Goal: Find contact information: Find contact information

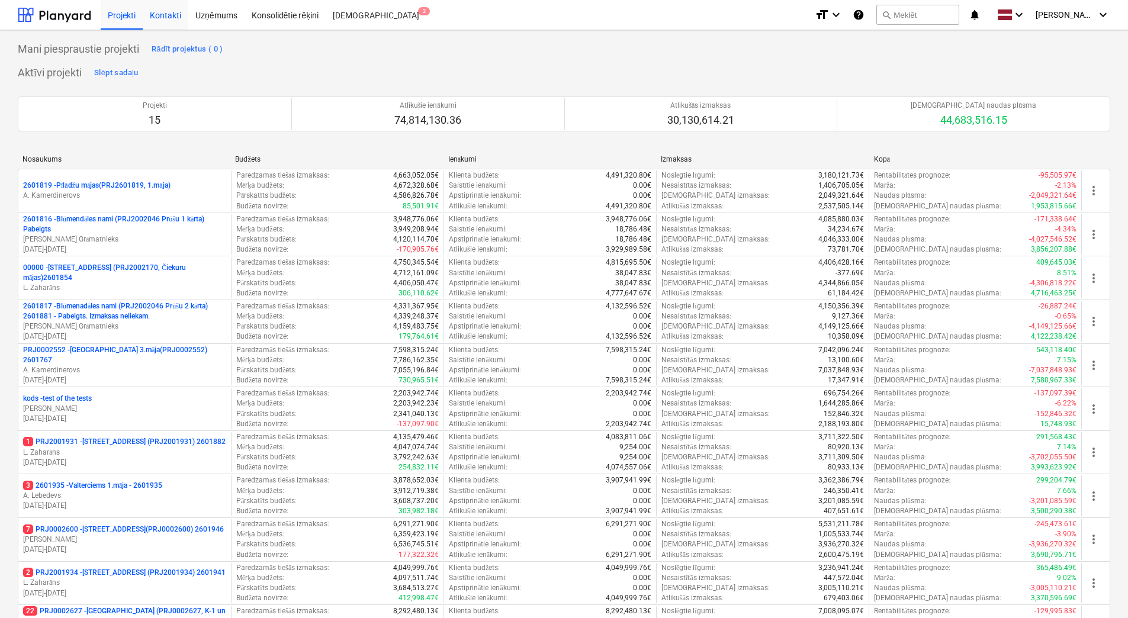
click at [174, 17] on div "Kontakti" at bounding box center [166, 14] width 46 height 30
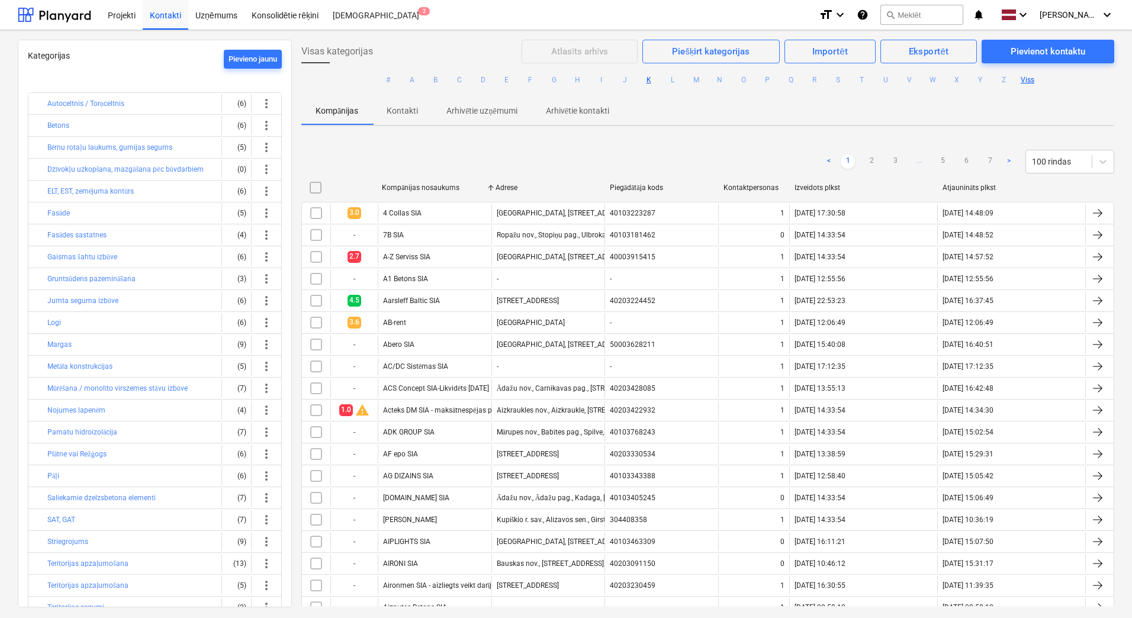
click at [648, 76] on button "K" at bounding box center [649, 80] width 14 height 14
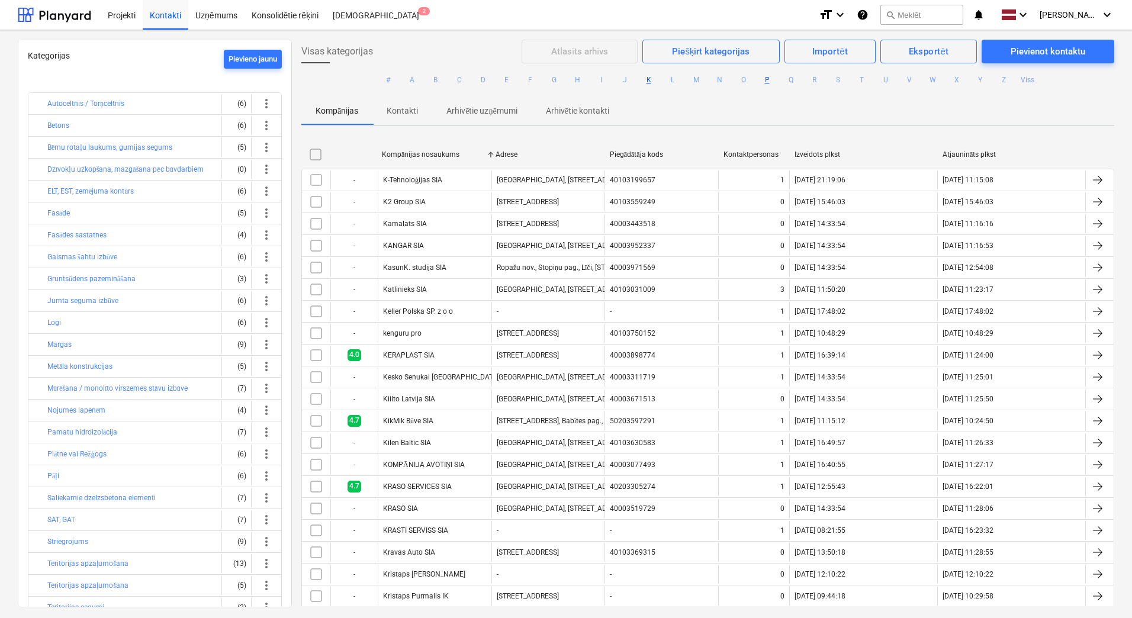
click at [767, 79] on button "P" at bounding box center [767, 80] width 14 height 14
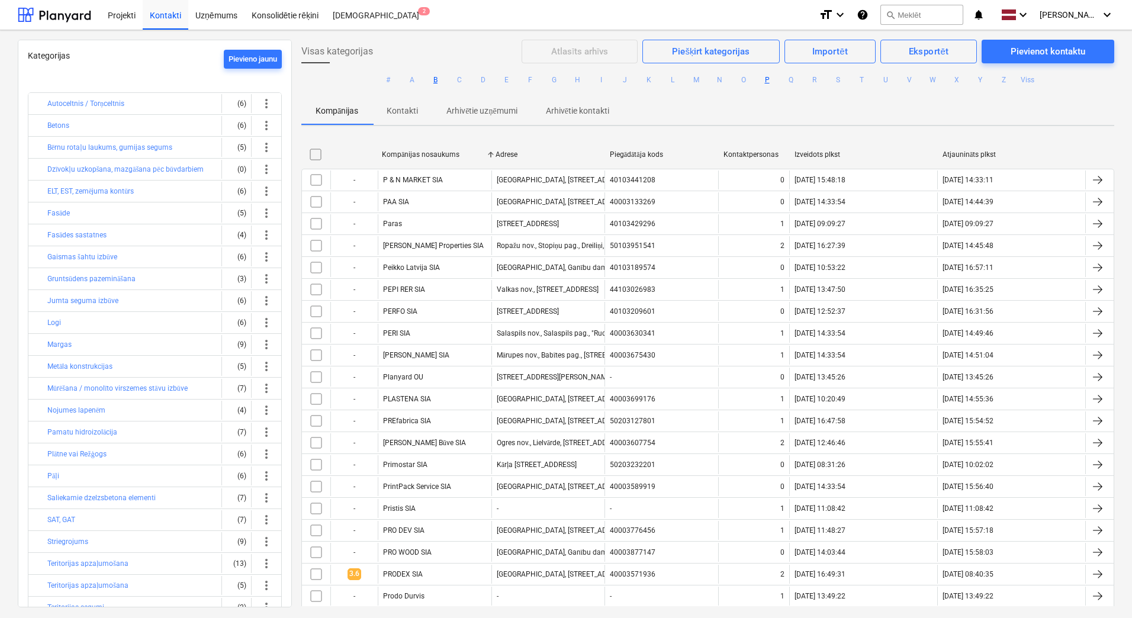
click at [435, 82] on button "B" at bounding box center [436, 80] width 14 height 14
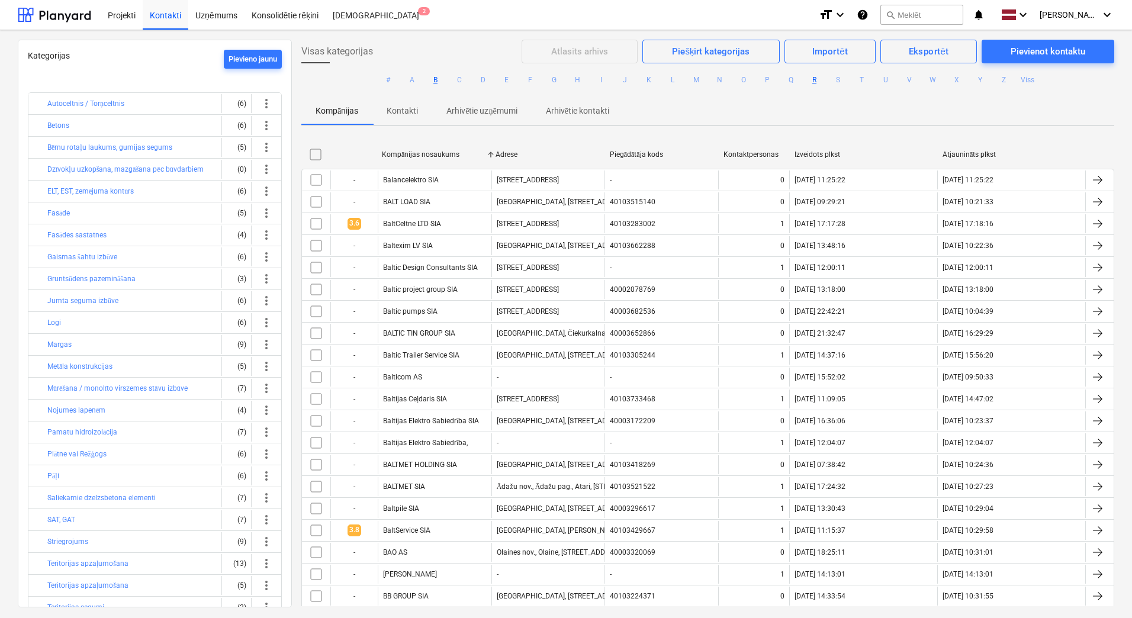
click at [815, 84] on button "R" at bounding box center [814, 80] width 14 height 14
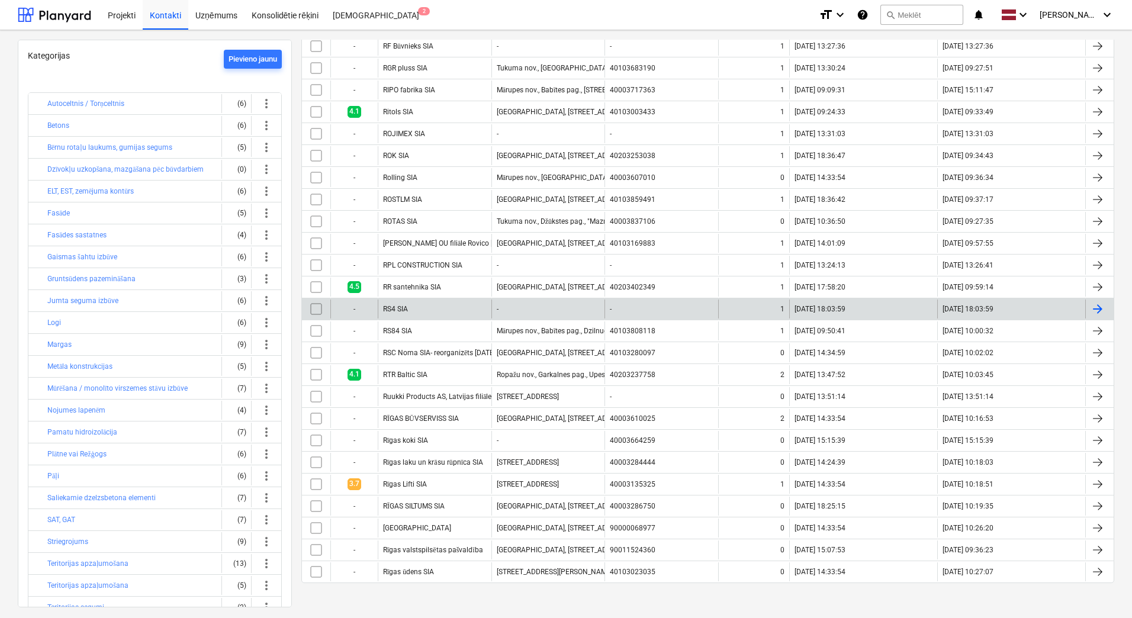
scroll to position [638, 0]
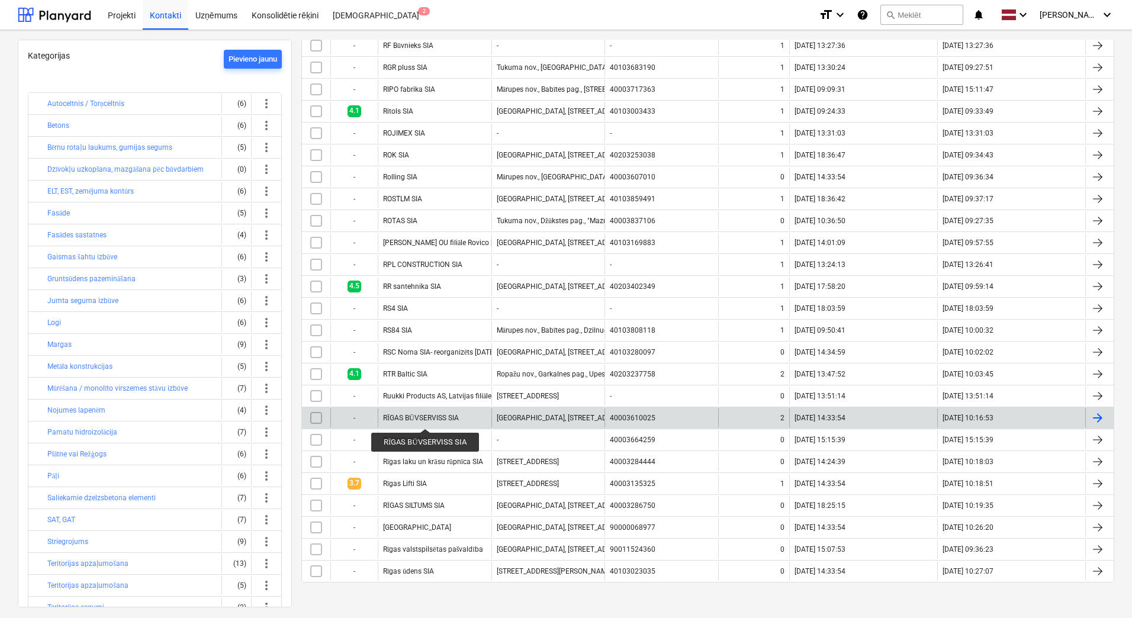
click at [424, 418] on div "RĪGAS BŪVSERVISS SIA" at bounding box center [421, 418] width 76 height 9
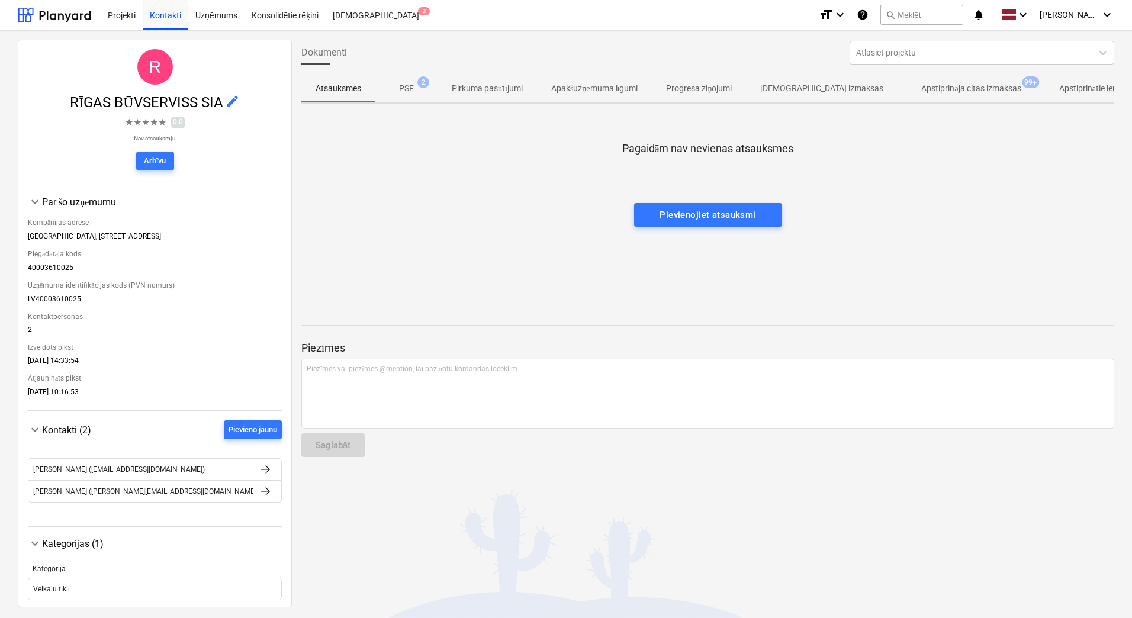
scroll to position [57, 0]
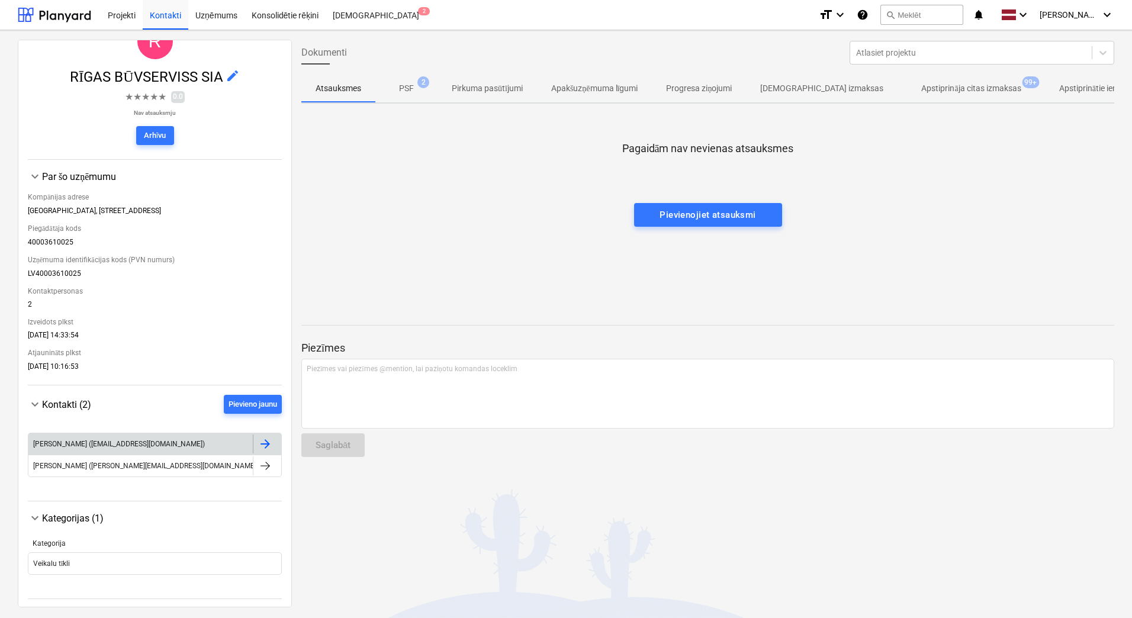
click at [265, 440] on div at bounding box center [265, 444] width 14 height 14
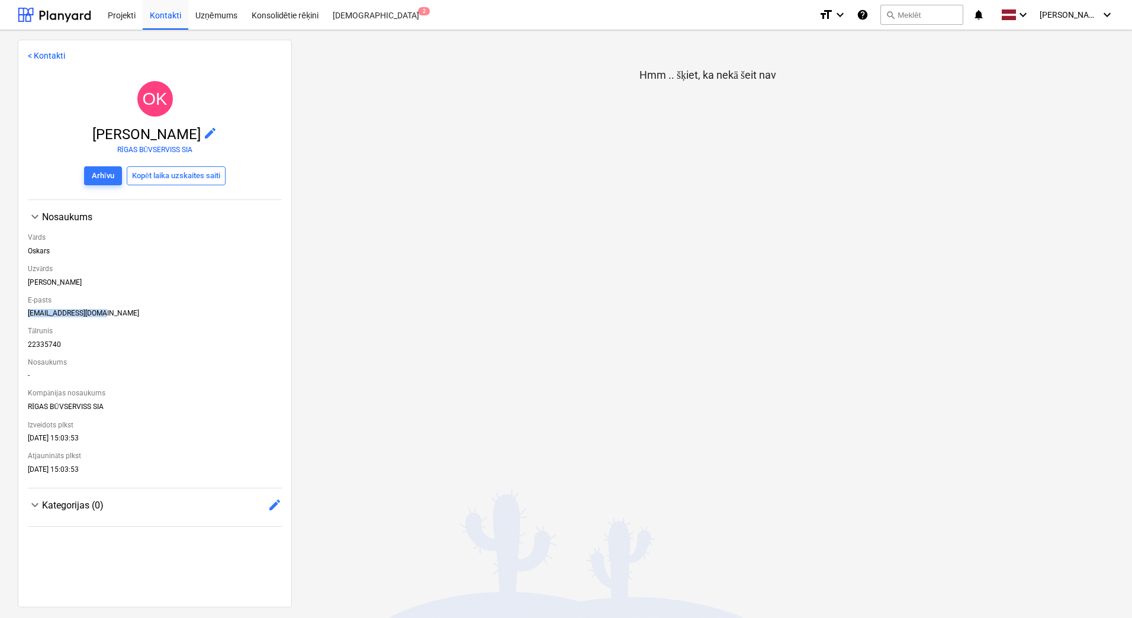
drag, startPoint x: 98, startPoint y: 311, endPoint x: 28, endPoint y: 308, distance: 69.9
click at [28, 309] on div "[EMAIL_ADDRESS][DOMAIN_NAME]" at bounding box center [155, 315] width 254 height 13
drag, startPoint x: 28, startPoint y: 308, endPoint x: 65, endPoint y: 313, distance: 37.5
copy div "[EMAIL_ADDRESS][DOMAIN_NAME]"
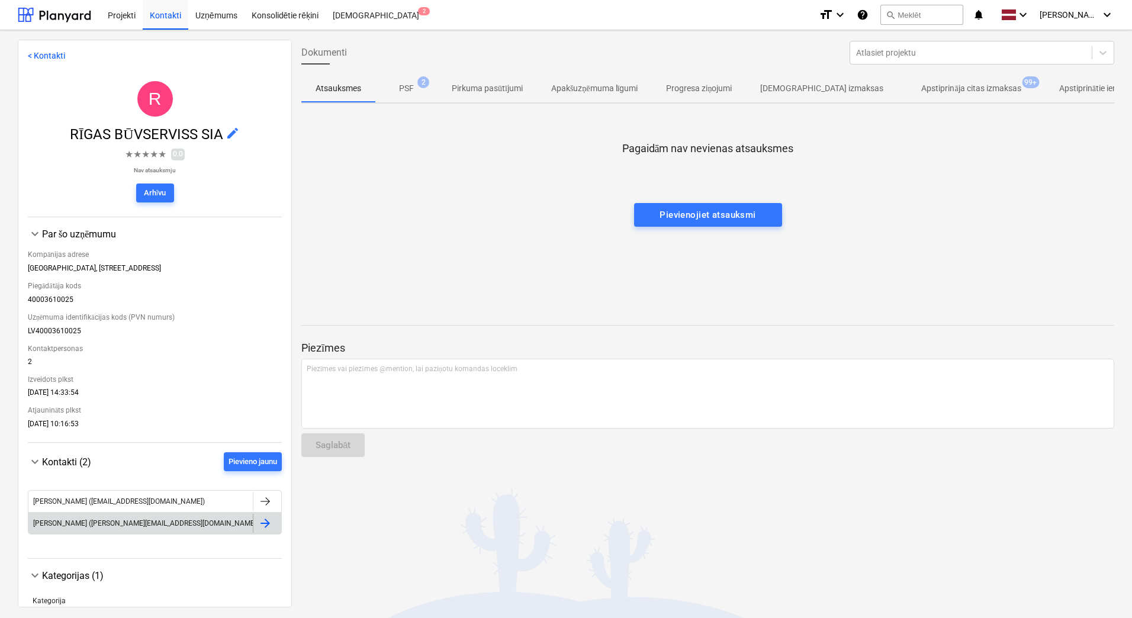
click at [186, 524] on div "[PERSON_NAME] ([PERSON_NAME][EMAIL_ADDRESS][DOMAIN_NAME])" at bounding box center [140, 523] width 224 height 19
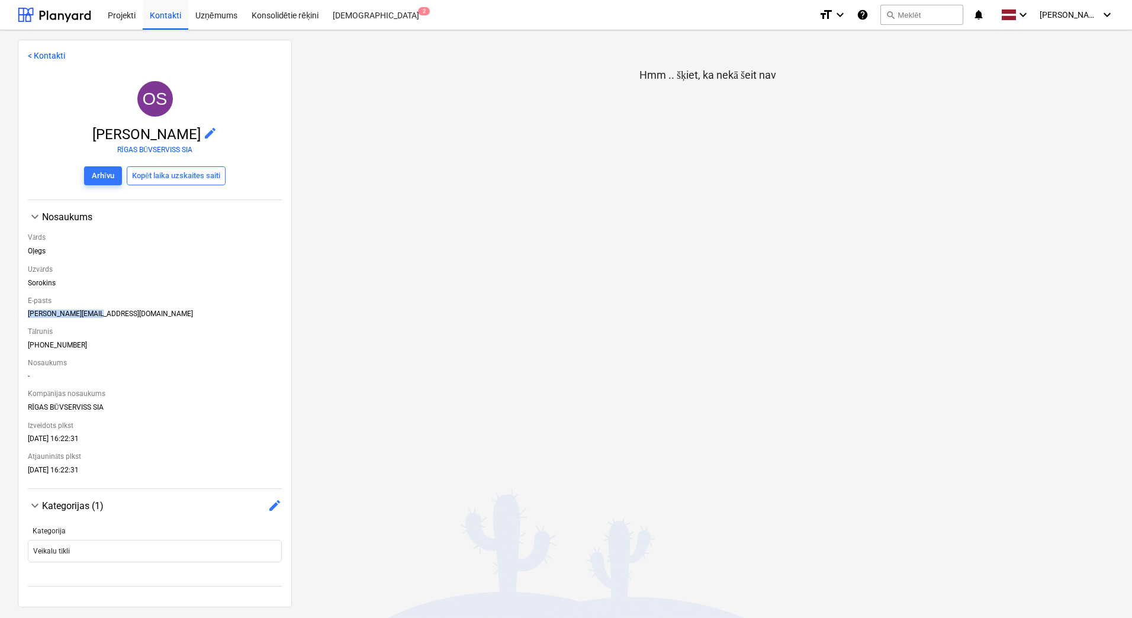
drag, startPoint x: 94, startPoint y: 313, endPoint x: 25, endPoint y: 311, distance: 68.7
click at [25, 311] on div "< Kontakti OS Oļegs Sorokins edit RĪGAS BŪVSERVISS SIA Arhīvu [PERSON_NAME] lai…" at bounding box center [155, 324] width 274 height 568
drag, startPoint x: 25, startPoint y: 311, endPoint x: 46, endPoint y: 312, distance: 20.2
copy div "[PERSON_NAME][EMAIL_ADDRESS][DOMAIN_NAME]"
drag, startPoint x: 398, startPoint y: 327, endPoint x: 392, endPoint y: 318, distance: 11.0
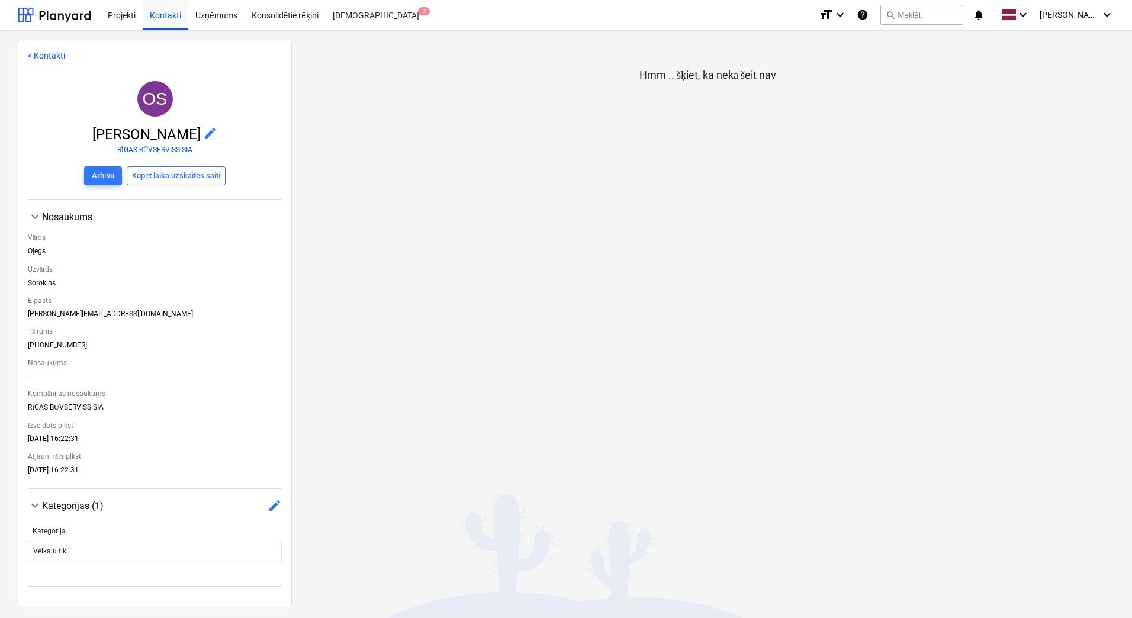
click at [398, 327] on div "Hmm .. šķiet, ka nekā šeit nav" at bounding box center [708, 323] width 832 height 566
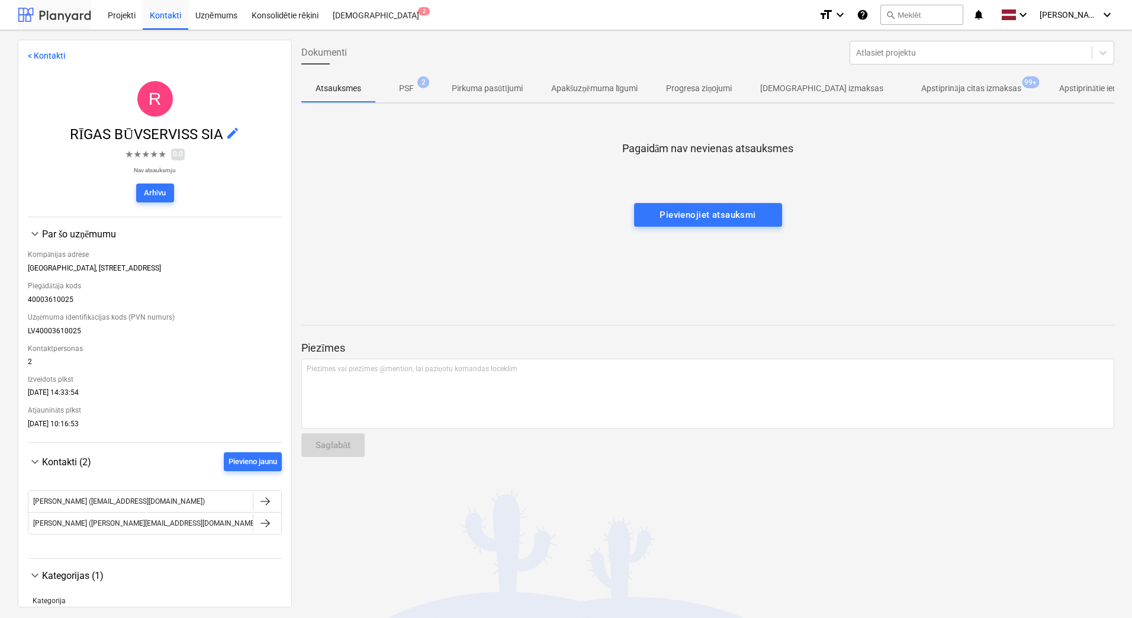
click at [75, 16] on div at bounding box center [54, 15] width 73 height 30
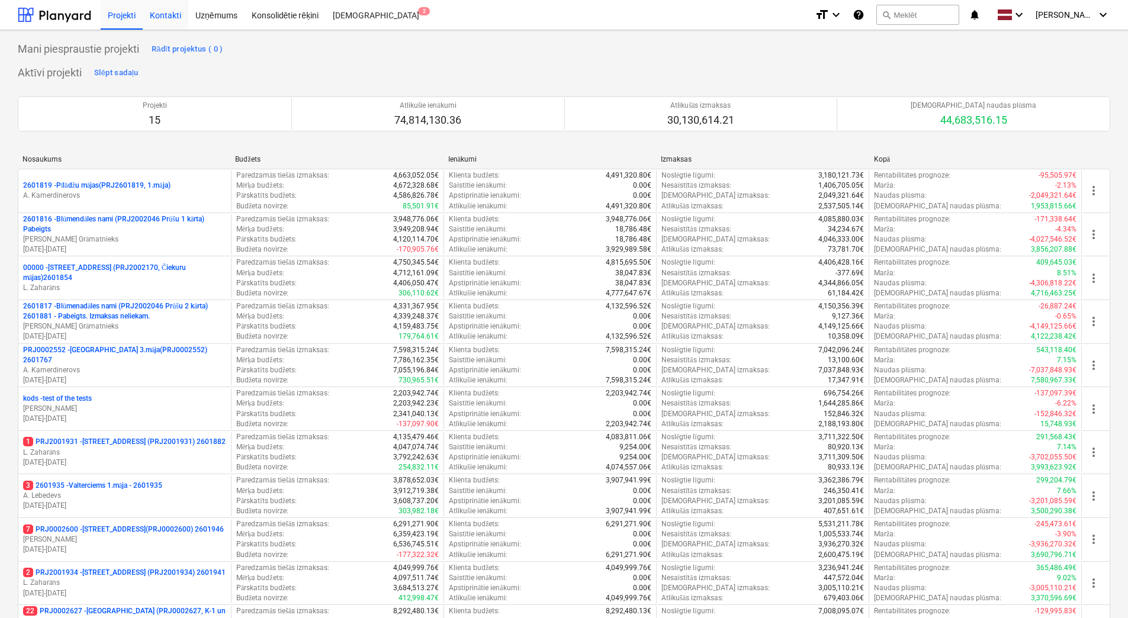
drag, startPoint x: 165, startPoint y: 15, endPoint x: 170, endPoint y: 20, distance: 6.7
click at [165, 15] on div "Kontakti" at bounding box center [166, 14] width 46 height 30
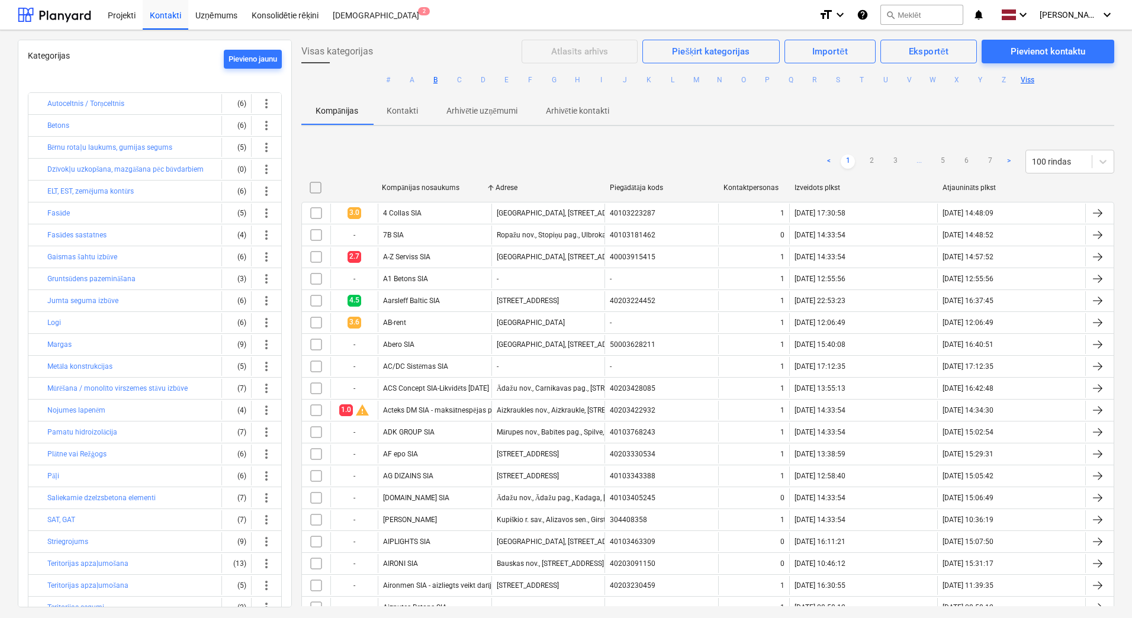
click at [433, 78] on button "B" at bounding box center [436, 80] width 14 height 14
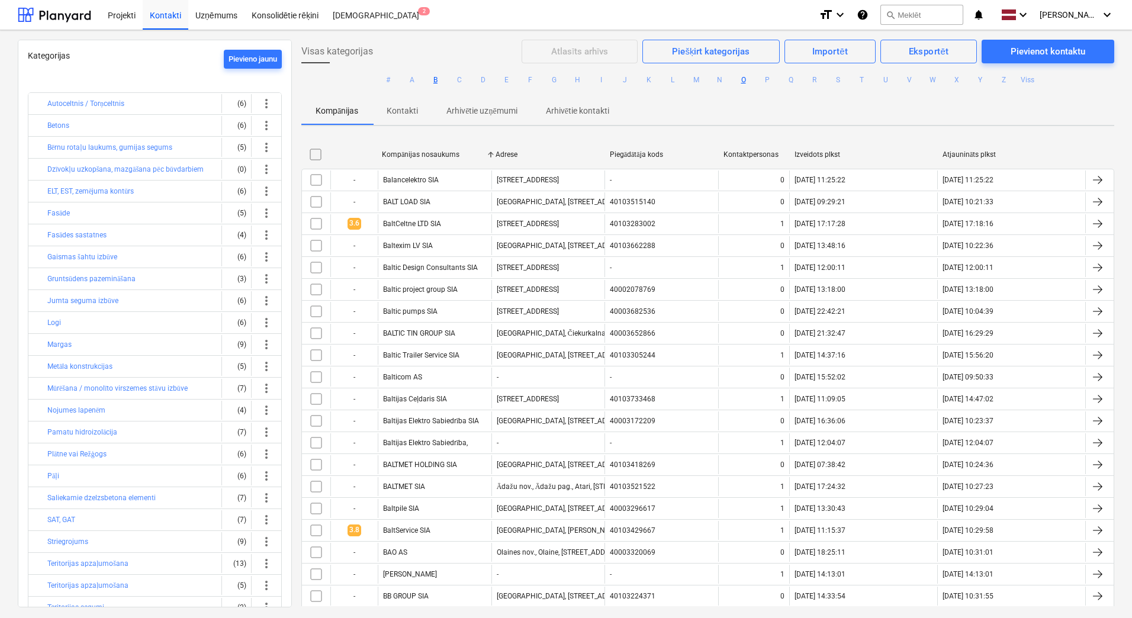
click at [738, 79] on button "O" at bounding box center [743, 80] width 14 height 14
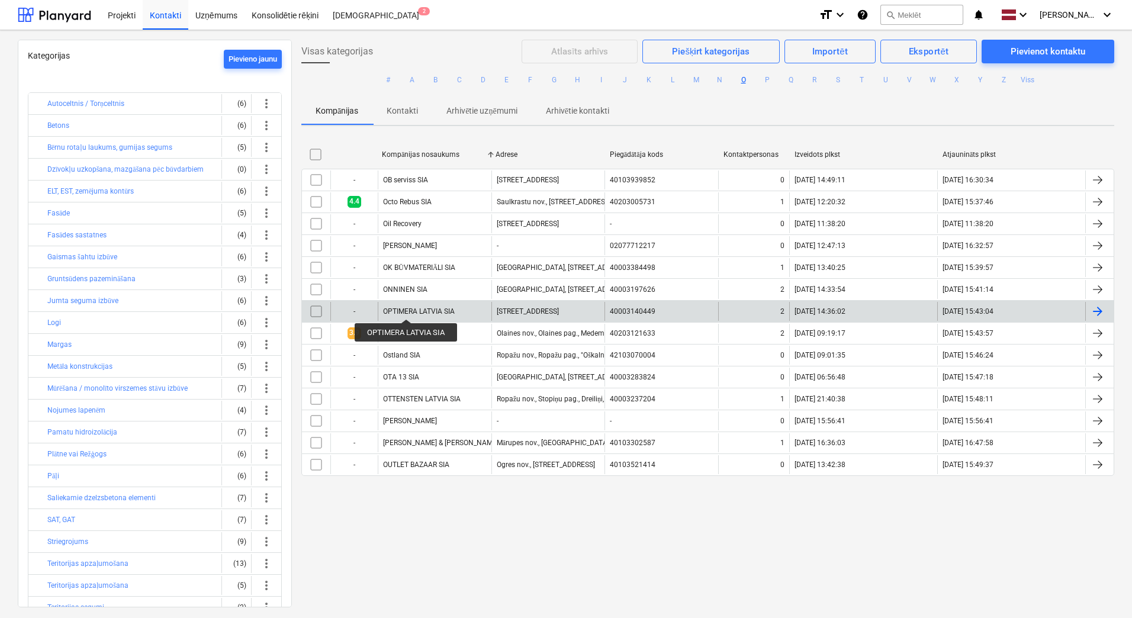
click at [407, 308] on div "OPTIMERA LATVIA SIA" at bounding box center [419, 311] width 72 height 8
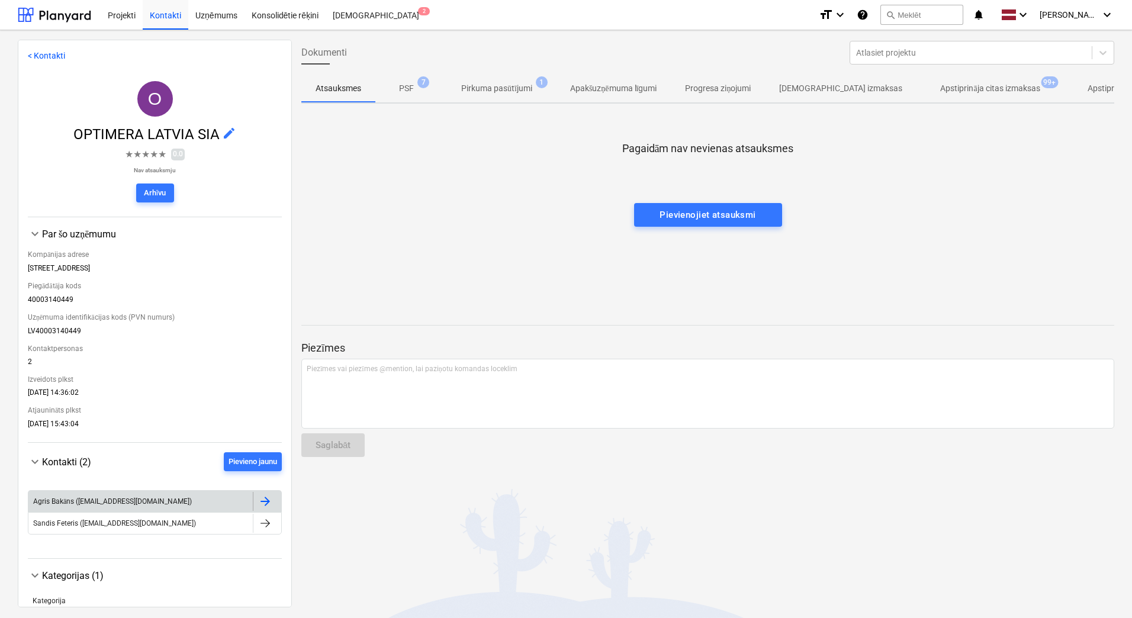
click at [202, 497] on div "Agris Bakāns ([EMAIL_ADDRESS][DOMAIN_NAME])" at bounding box center [140, 501] width 224 height 19
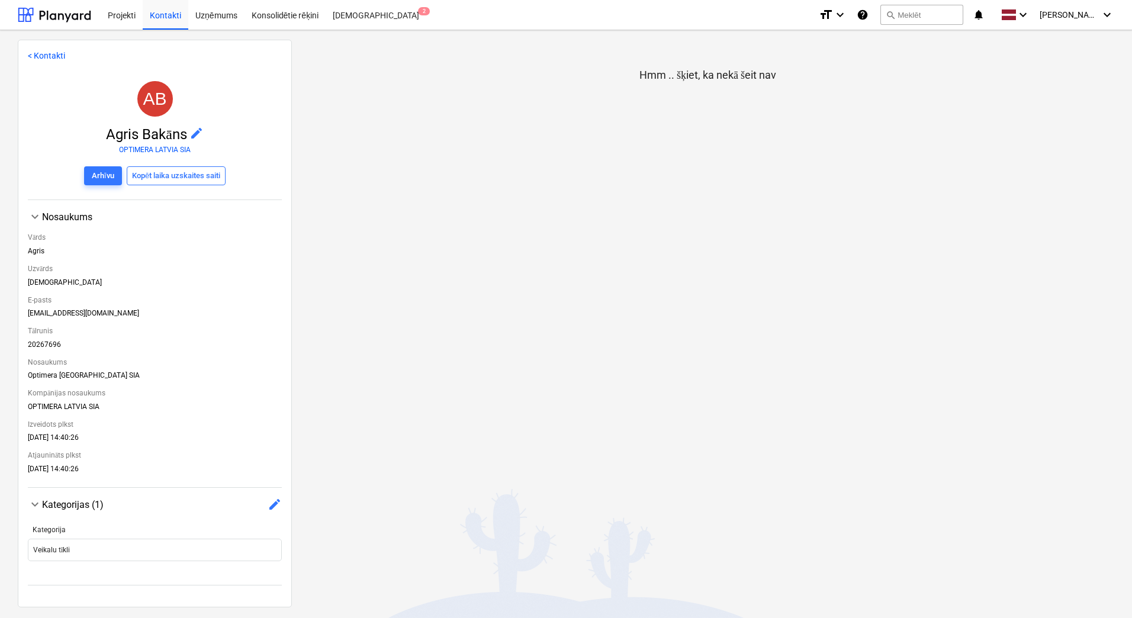
drag, startPoint x: 129, startPoint y: 310, endPoint x: 77, endPoint y: 306, distance: 52.2
click at [77, 306] on div "E-pasts [EMAIL_ADDRESS][DOMAIN_NAME]" at bounding box center [155, 306] width 254 height 31
drag, startPoint x: 77, startPoint y: 306, endPoint x: 114, endPoint y: 313, distance: 37.3
copy div "[EMAIL_ADDRESS][DOMAIN_NAME]"
click at [33, 51] on link "< Kontakti" at bounding box center [46, 55] width 37 height 9
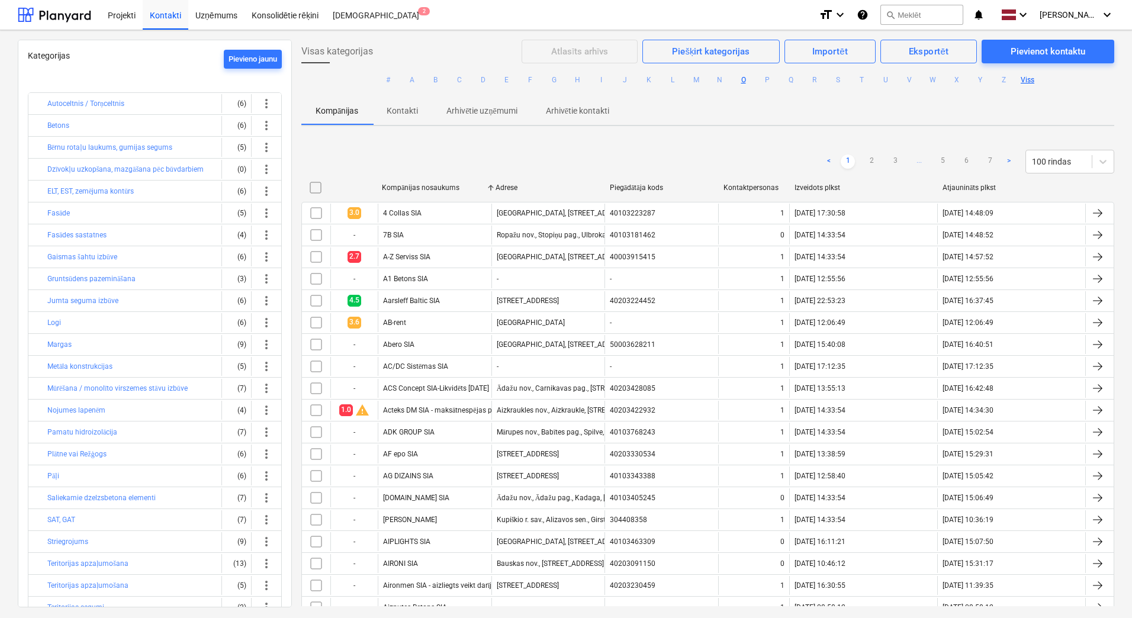
click at [740, 80] on button "O" at bounding box center [743, 80] width 14 height 14
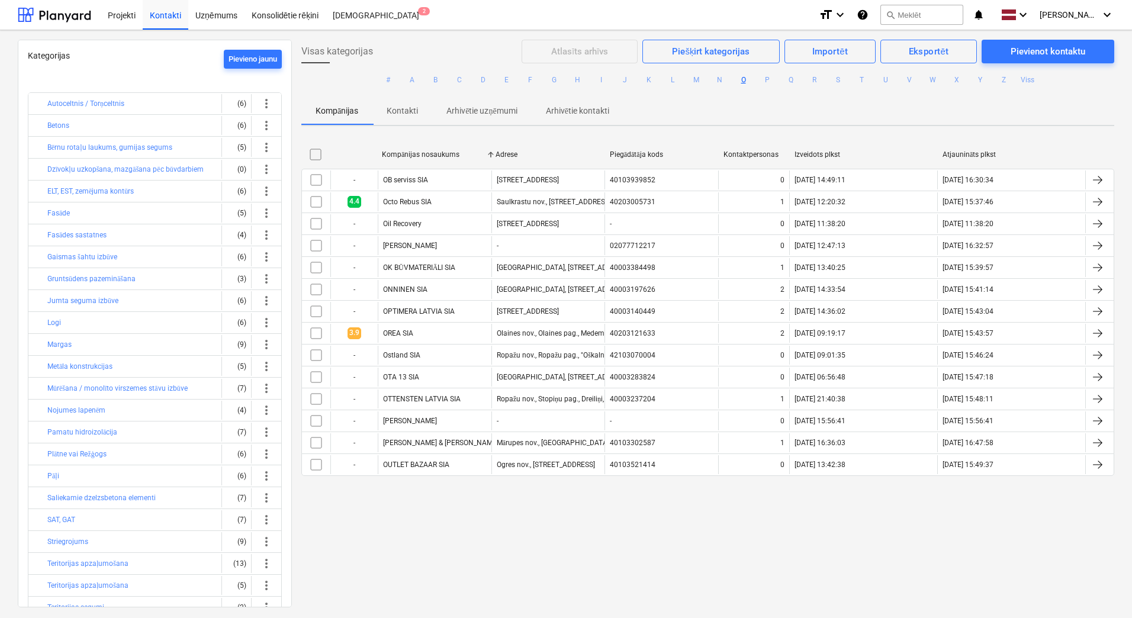
click at [554, 546] on div "Visas kategorijas Atlasīts arhīvs Piešķirt kategorijas Importēt Eksportēt Pievi…" at bounding box center [708, 323] width 832 height 566
click at [375, 548] on div "Visas kategorijas Atlasīts arhīvs Piešķirt kategorijas Importēt Eksportēt Pievi…" at bounding box center [708, 323] width 832 height 566
click at [113, 14] on div "Projekti" at bounding box center [122, 14] width 42 height 30
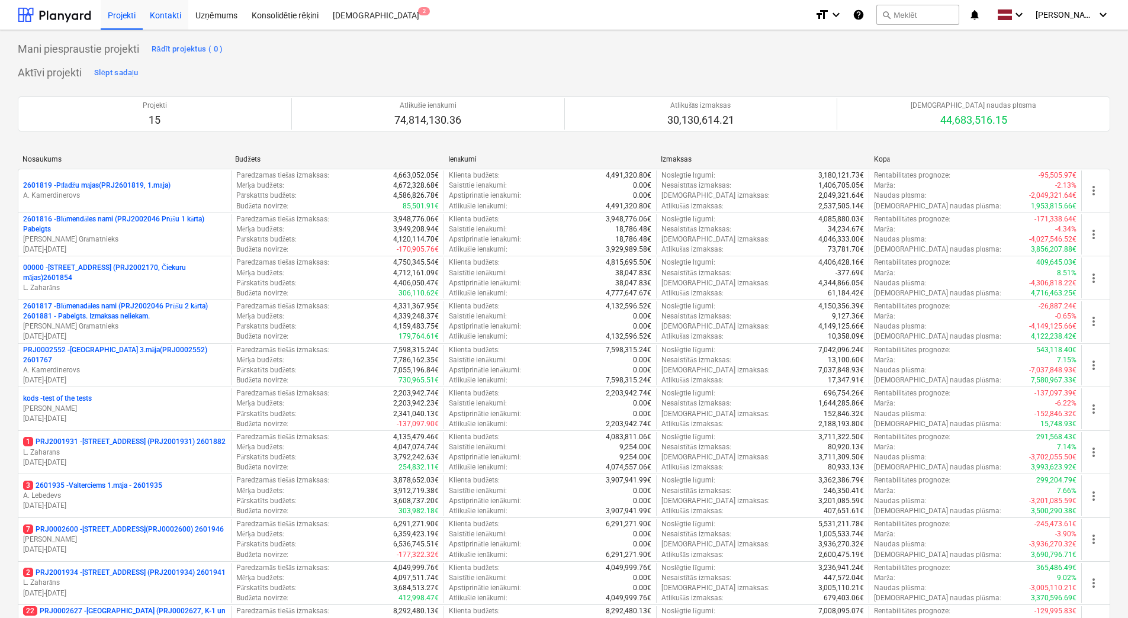
click at [155, 17] on div "Kontakti" at bounding box center [166, 14] width 46 height 30
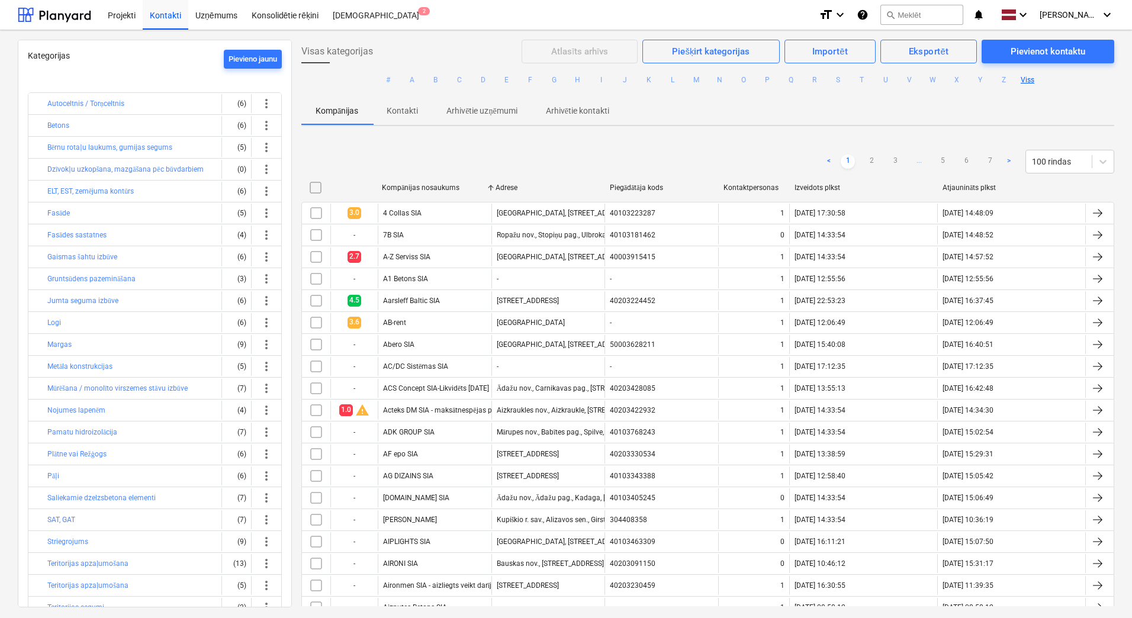
click at [822, 109] on div "Kompānijas Kontakti Arhivētie uzņēmumi Arhivētie kontakti" at bounding box center [707, 110] width 813 height 28
click at [413, 113] on p "Kontakti" at bounding box center [402, 111] width 31 height 12
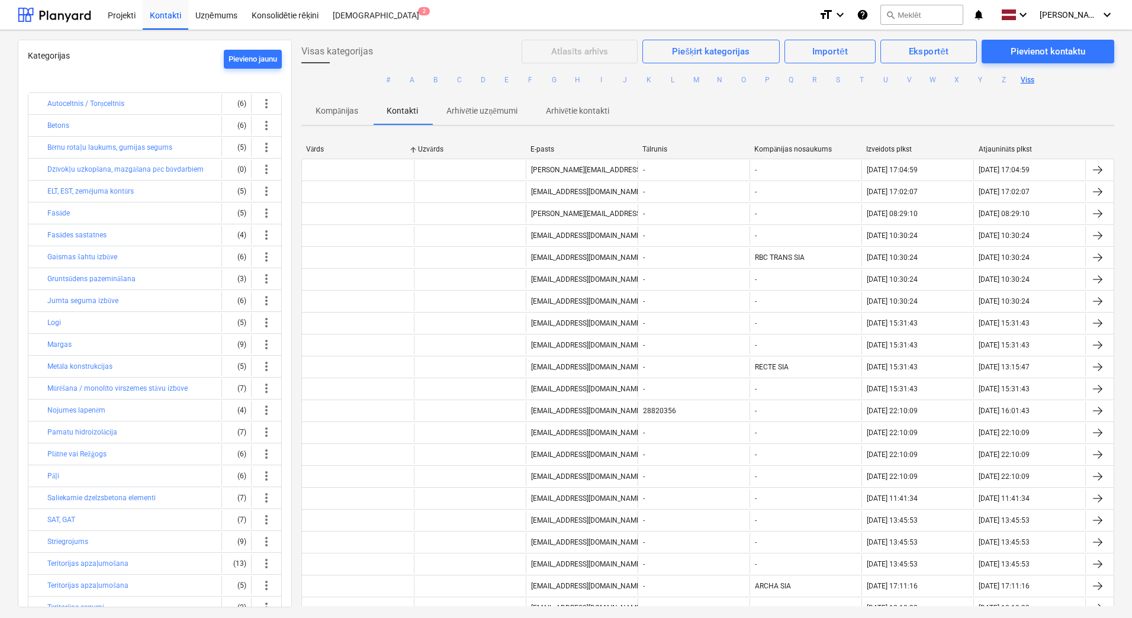
click at [348, 112] on p "Kompānijas" at bounding box center [336, 111] width 43 height 12
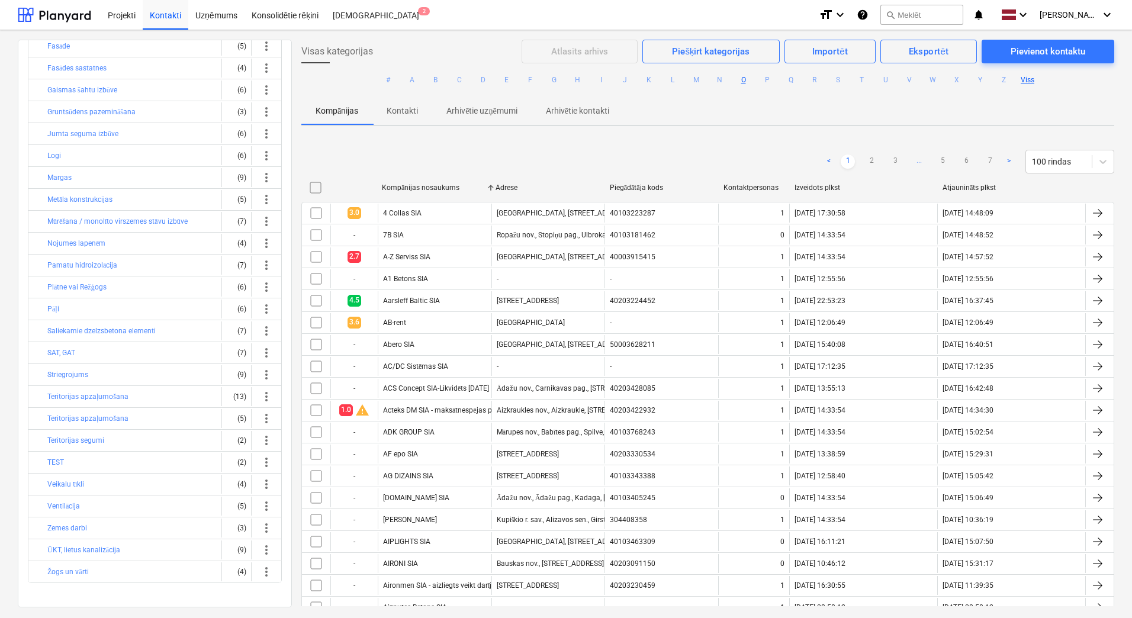
click at [740, 85] on button "O" at bounding box center [743, 80] width 14 height 14
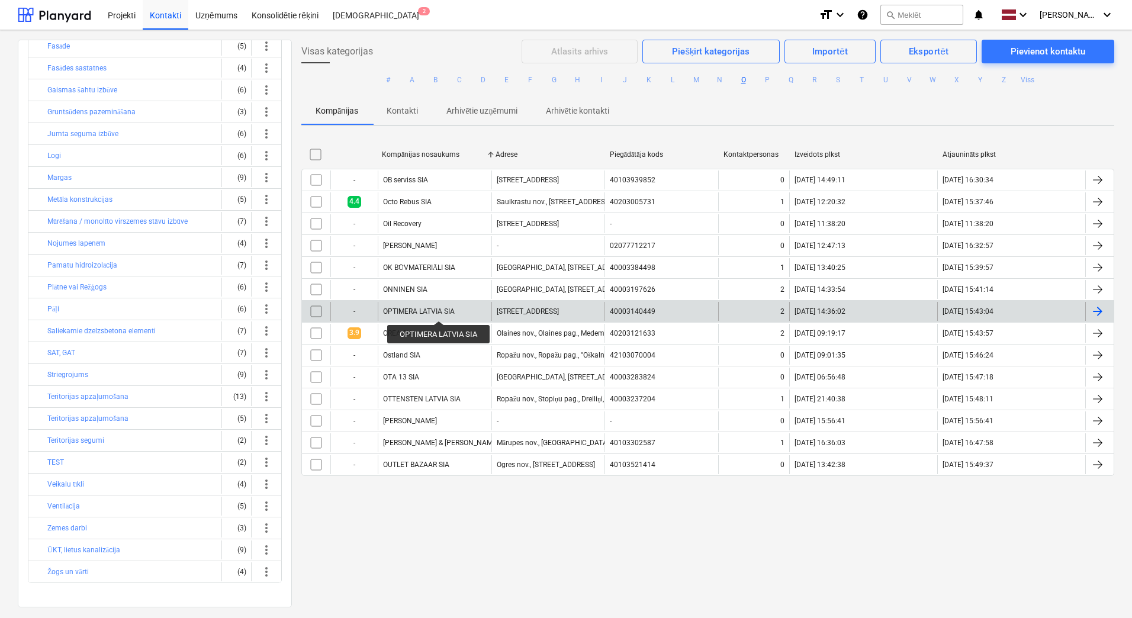
click at [439, 310] on div "OPTIMERA LATVIA SIA" at bounding box center [419, 311] width 72 height 8
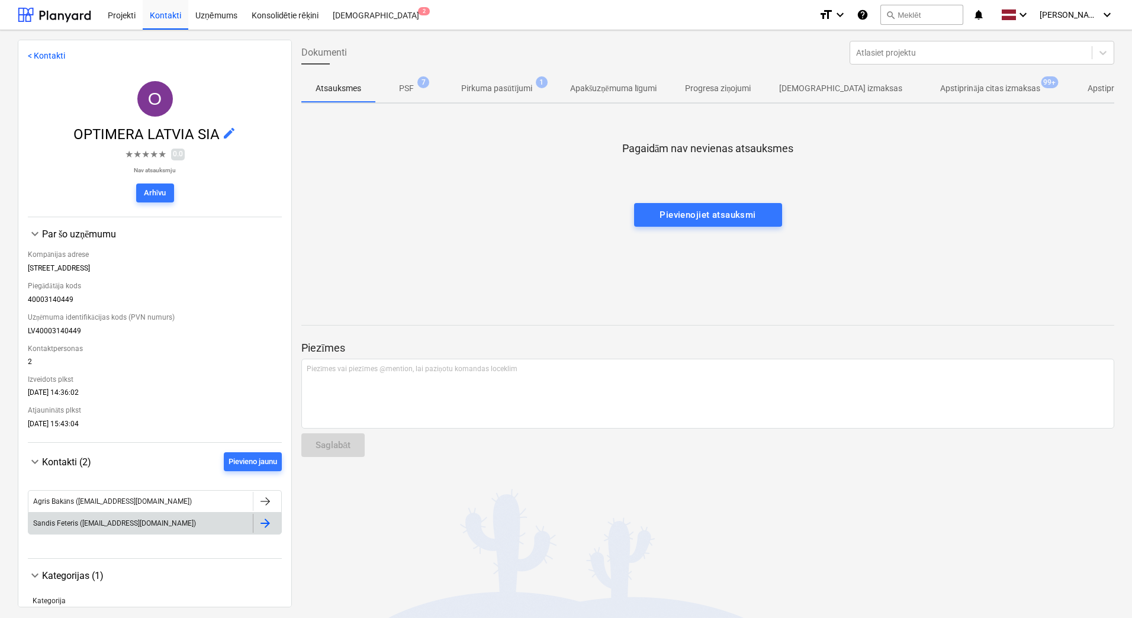
click at [211, 520] on div "Sandis Feteris ([EMAIL_ADDRESS][DOMAIN_NAME])" at bounding box center [140, 523] width 224 height 19
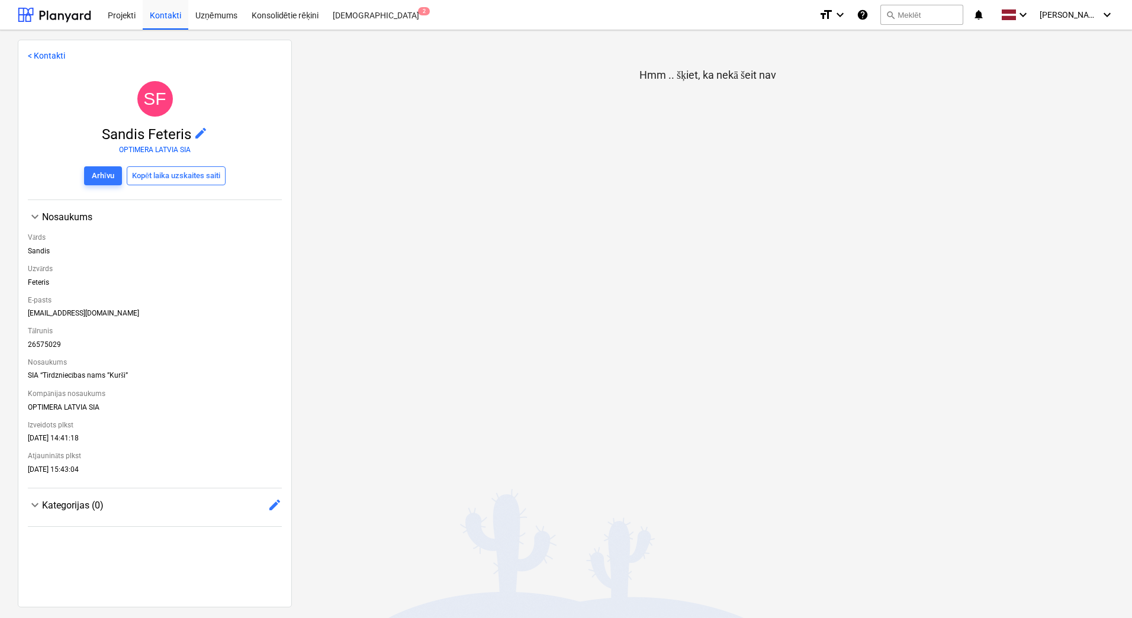
drag, startPoint x: 130, startPoint y: 311, endPoint x: 91, endPoint y: 307, distance: 39.4
click at [91, 307] on div "E-pasts [EMAIL_ADDRESS][DOMAIN_NAME]" at bounding box center [155, 306] width 254 height 31
copy div "[EMAIL_ADDRESS][DOMAIN_NAME]"
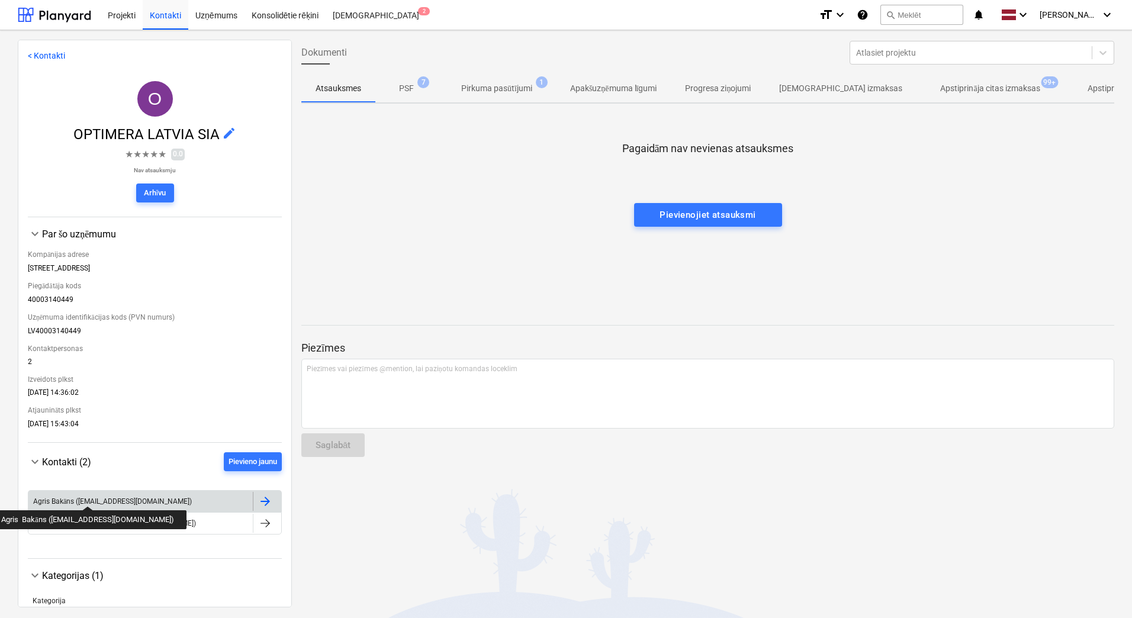
click at [83, 497] on div "Agris Bakāns ([EMAIL_ADDRESS][DOMAIN_NAME])" at bounding box center [112, 501] width 159 height 9
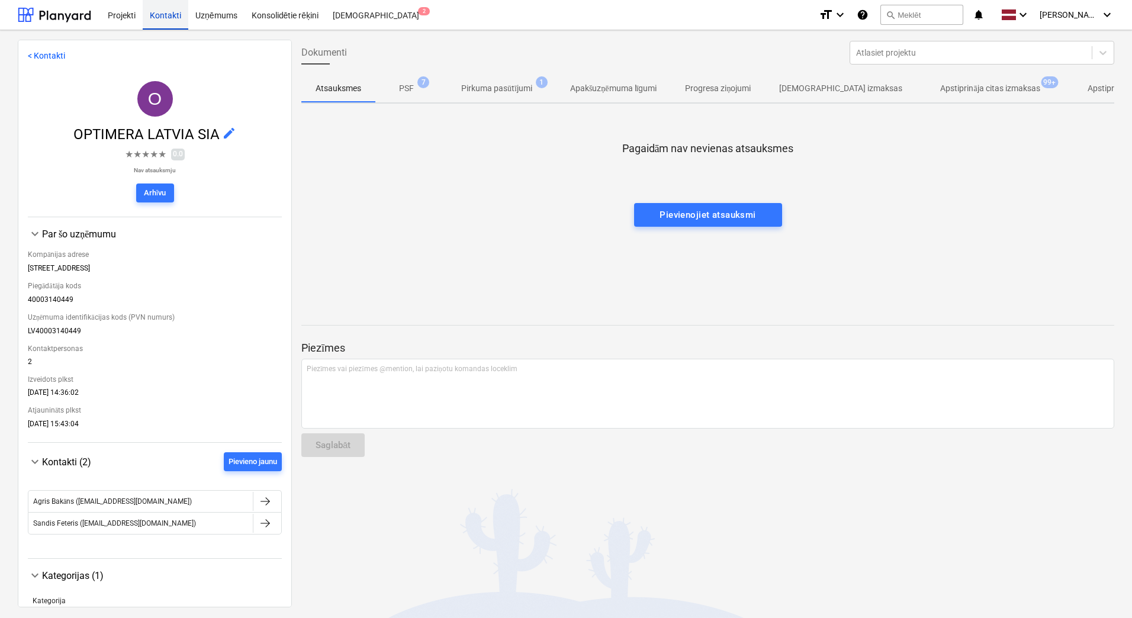
click at [163, 16] on div "Kontakti" at bounding box center [166, 14] width 46 height 30
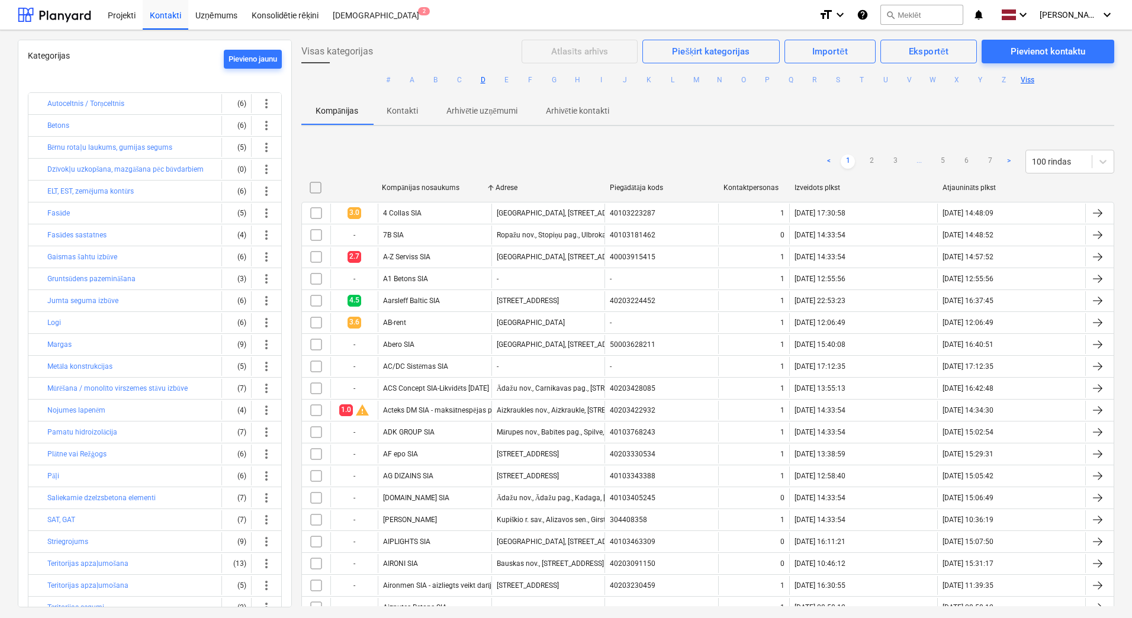
click at [479, 81] on button "D" at bounding box center [483, 80] width 14 height 14
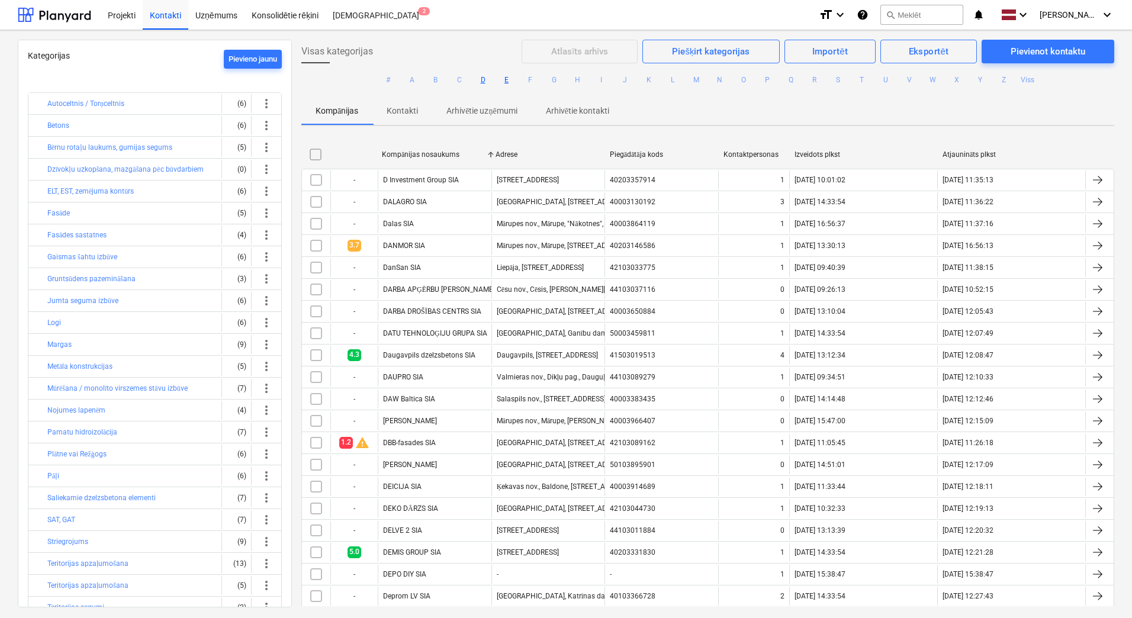
click at [502, 82] on button "E" at bounding box center [507, 80] width 14 height 14
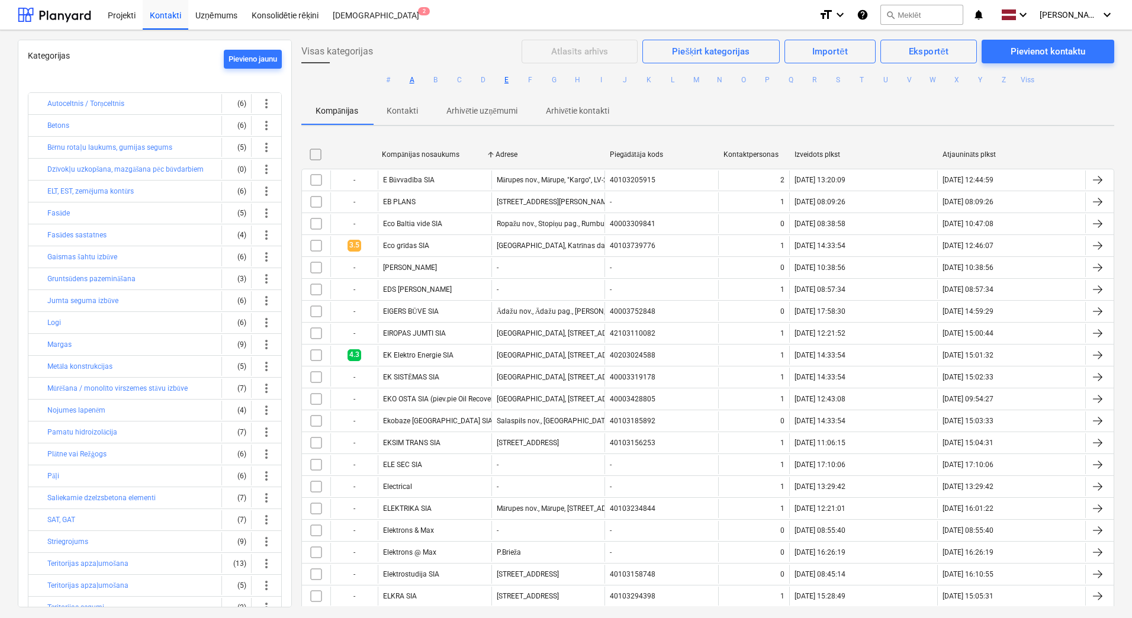
click at [409, 83] on button "A" at bounding box center [412, 80] width 14 height 14
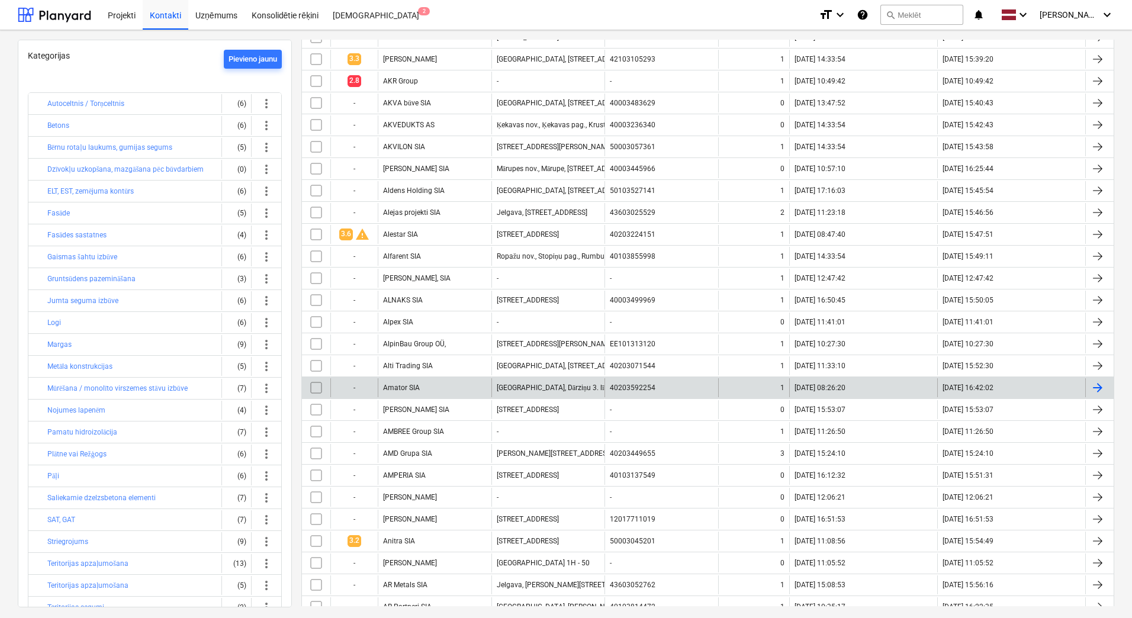
scroll to position [710, 0]
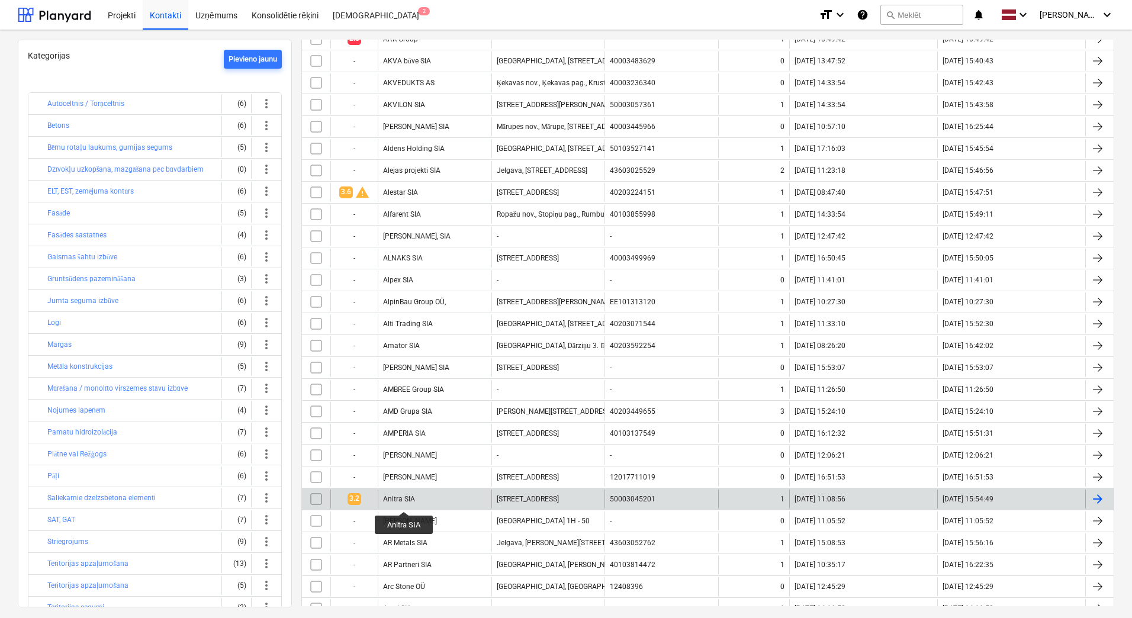
click at [404, 501] on div "Anitra SIA" at bounding box center [399, 499] width 32 height 8
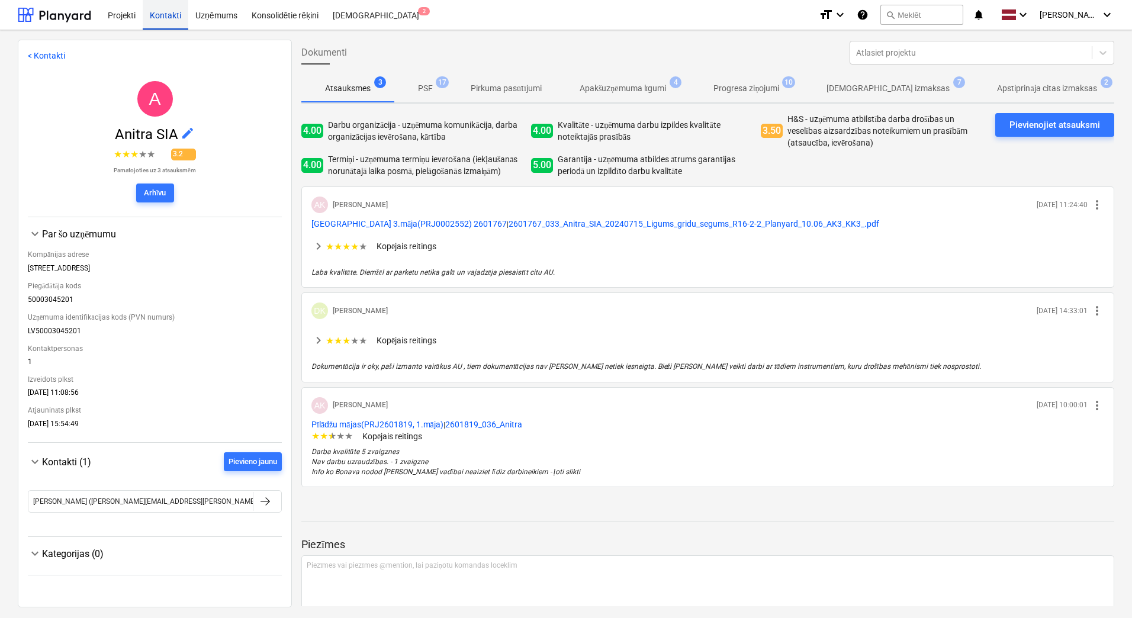
click at [168, 17] on div "Kontakti" at bounding box center [166, 14] width 46 height 30
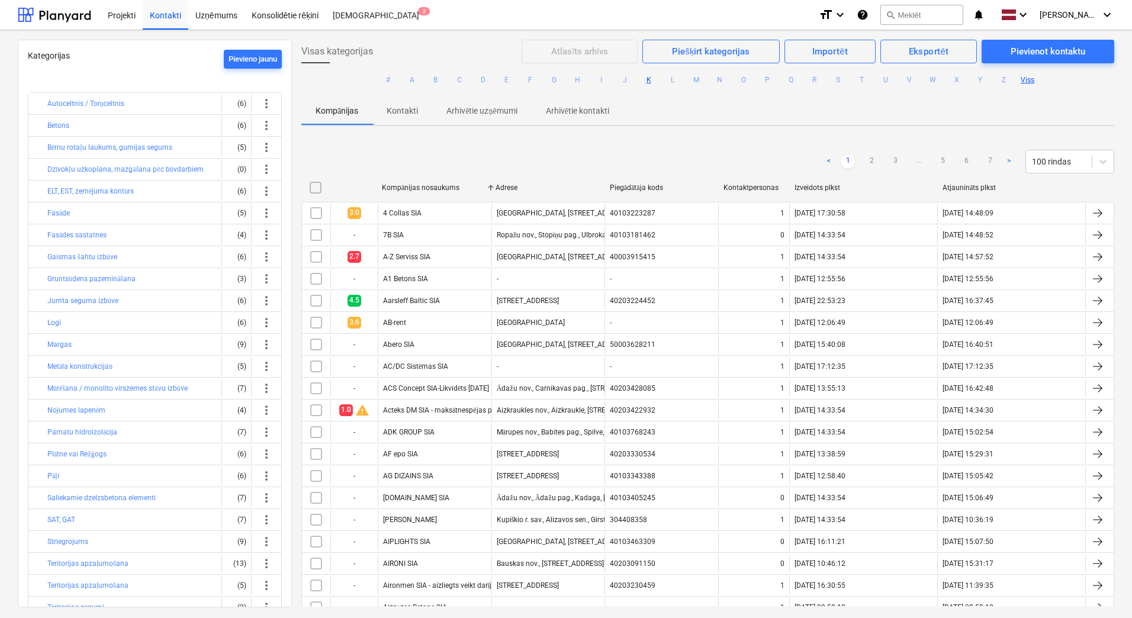
click at [646, 82] on button "K" at bounding box center [649, 80] width 14 height 14
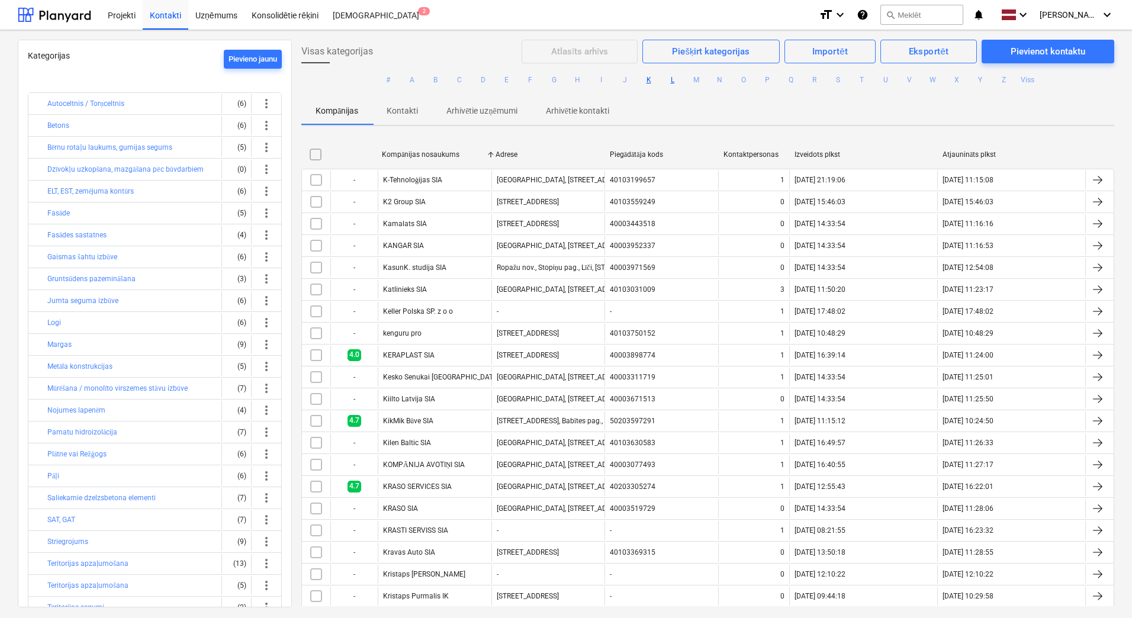
click at [668, 80] on button "L" at bounding box center [672, 80] width 14 height 14
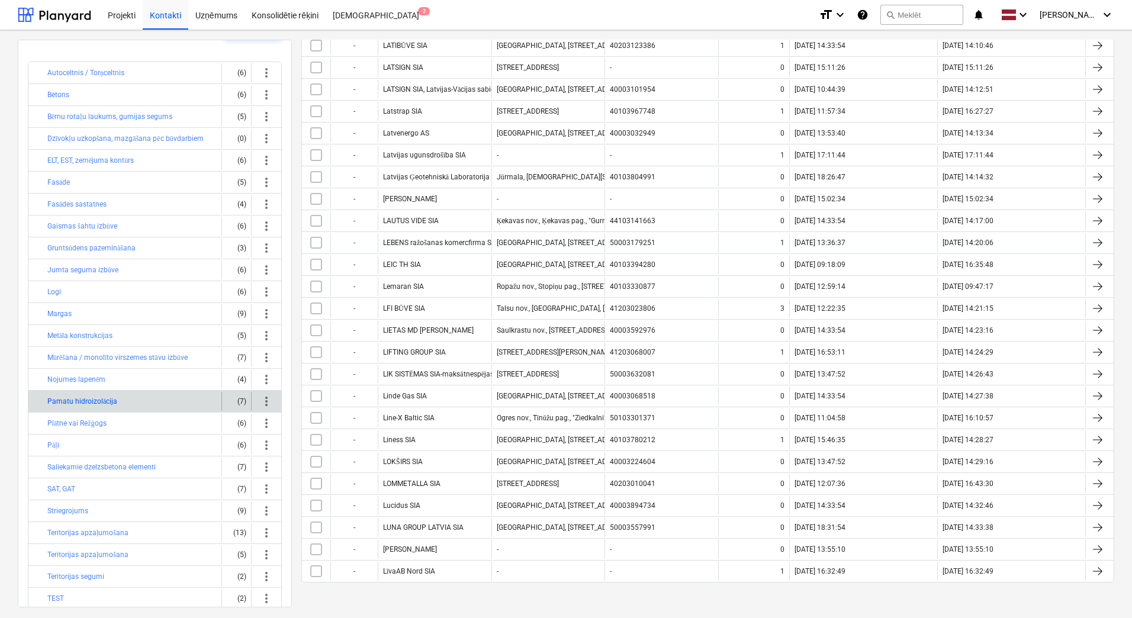
scroll to position [59, 0]
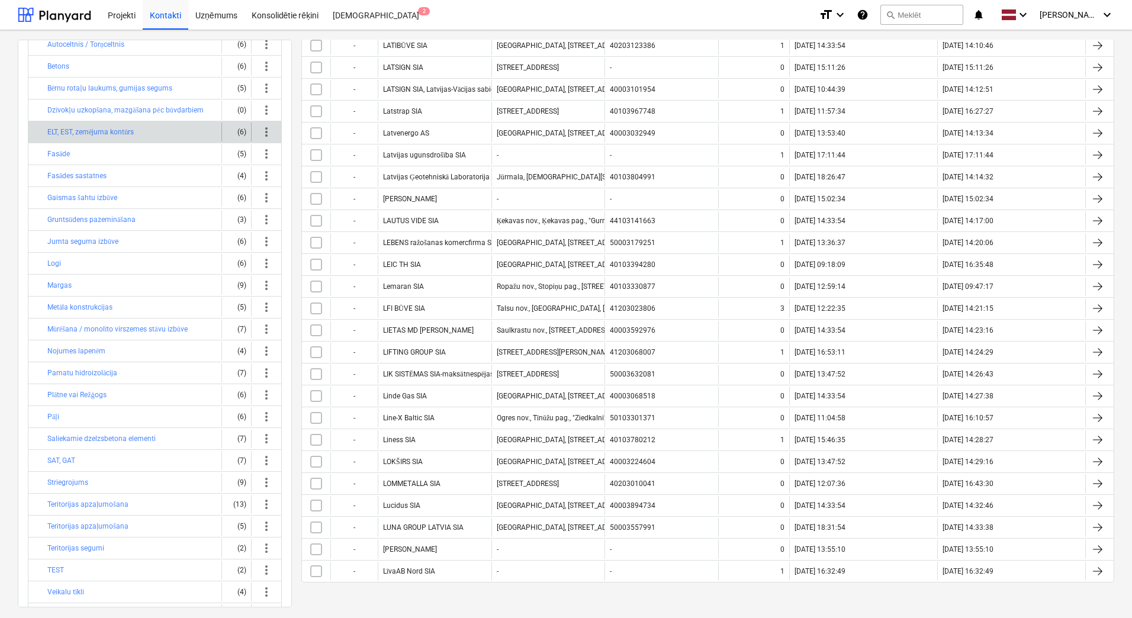
click at [186, 132] on div "ELT, EST, zemējuma kontūrs" at bounding box center [131, 132] width 169 height 19
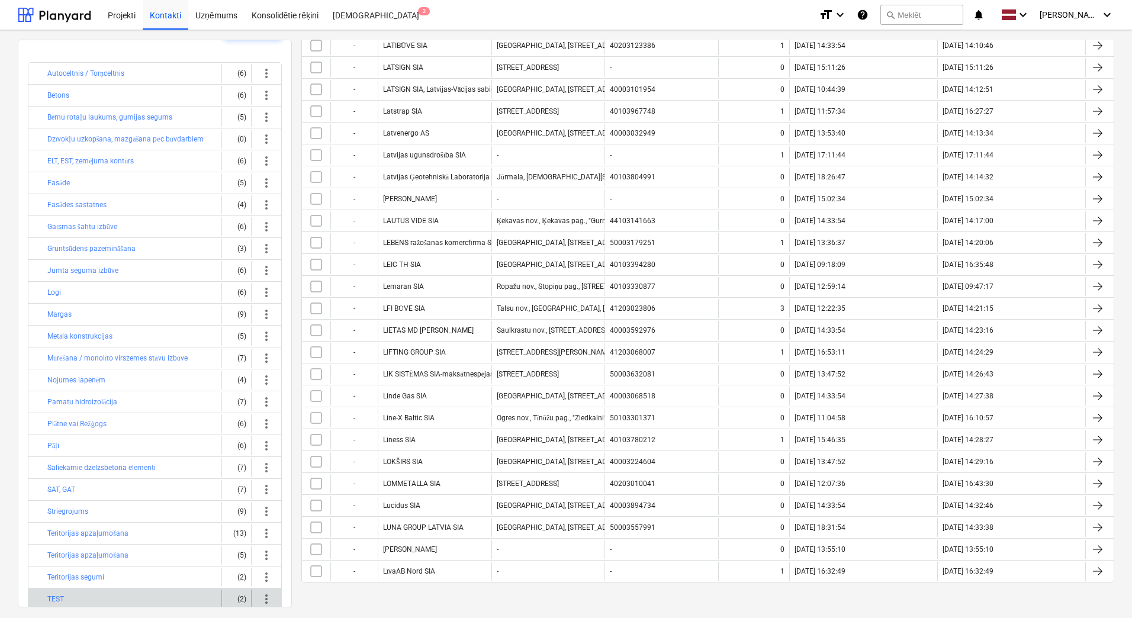
scroll to position [0, 0]
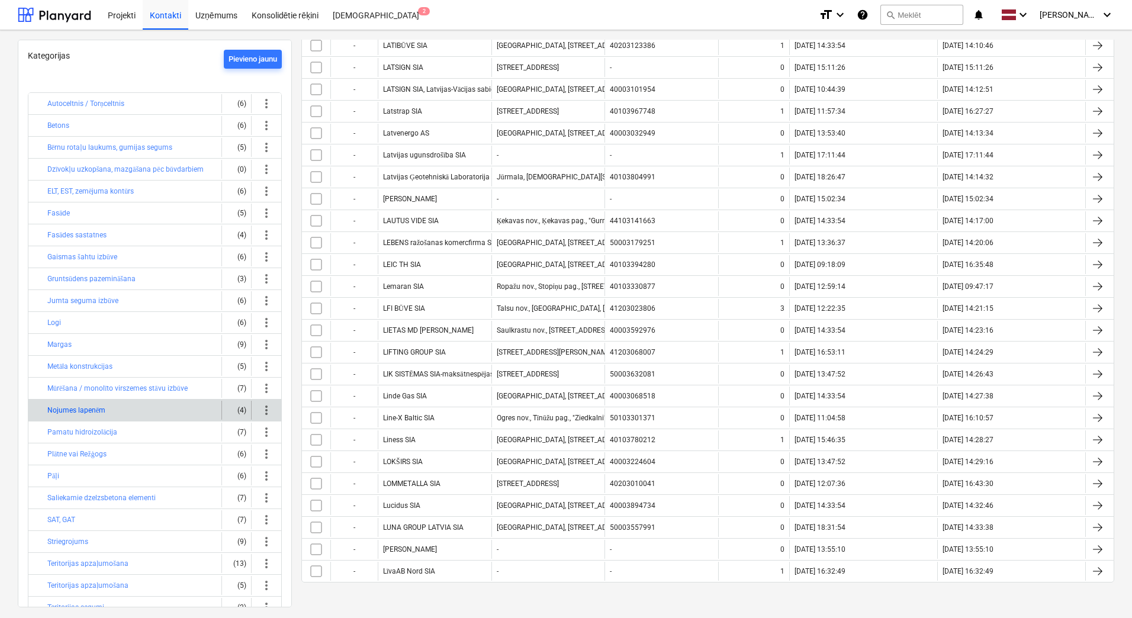
click at [85, 408] on button "Nojumes lapenēm" at bounding box center [76, 410] width 58 height 14
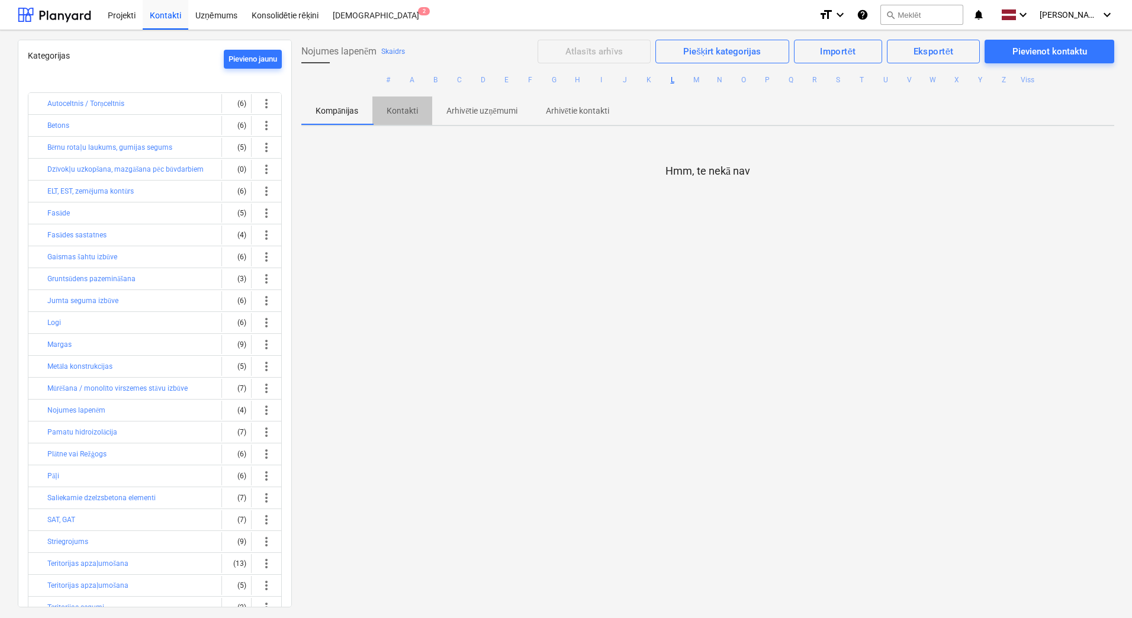
click at [408, 116] on p "Kontakti" at bounding box center [402, 111] width 31 height 12
click at [1028, 81] on button "Viss" at bounding box center [1027, 80] width 14 height 14
